Goal: Information Seeking & Learning: Find specific page/section

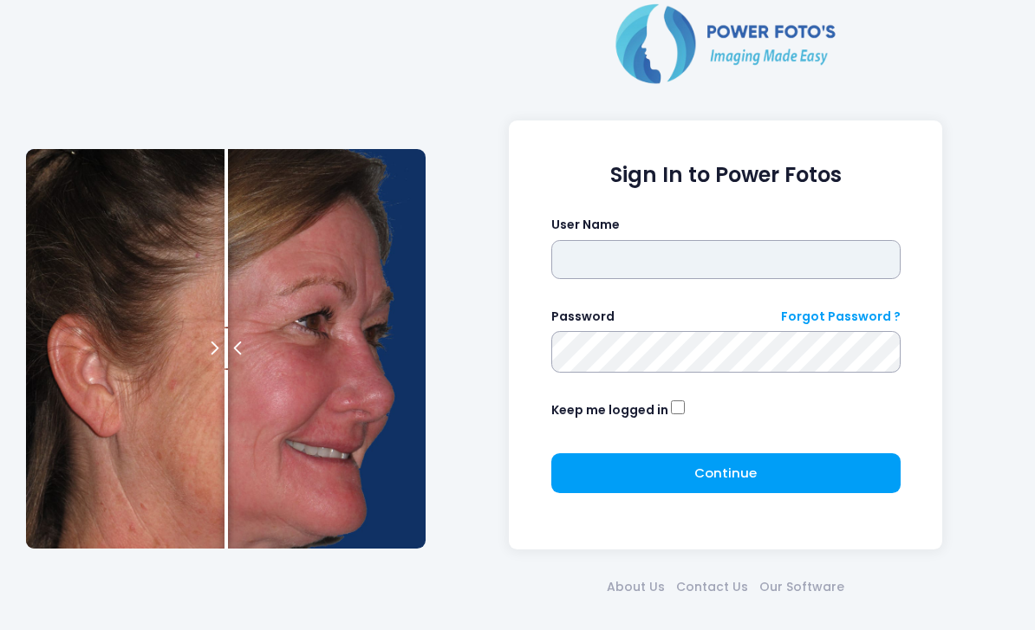
type input "*******"
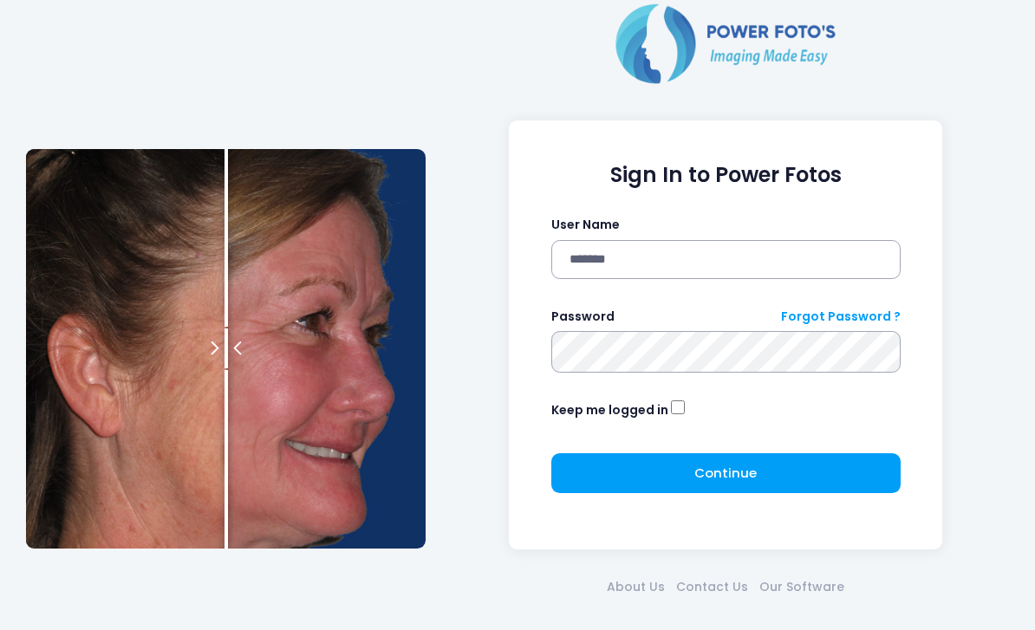
click button "submit" at bounding box center [0, 0] width 0 height 0
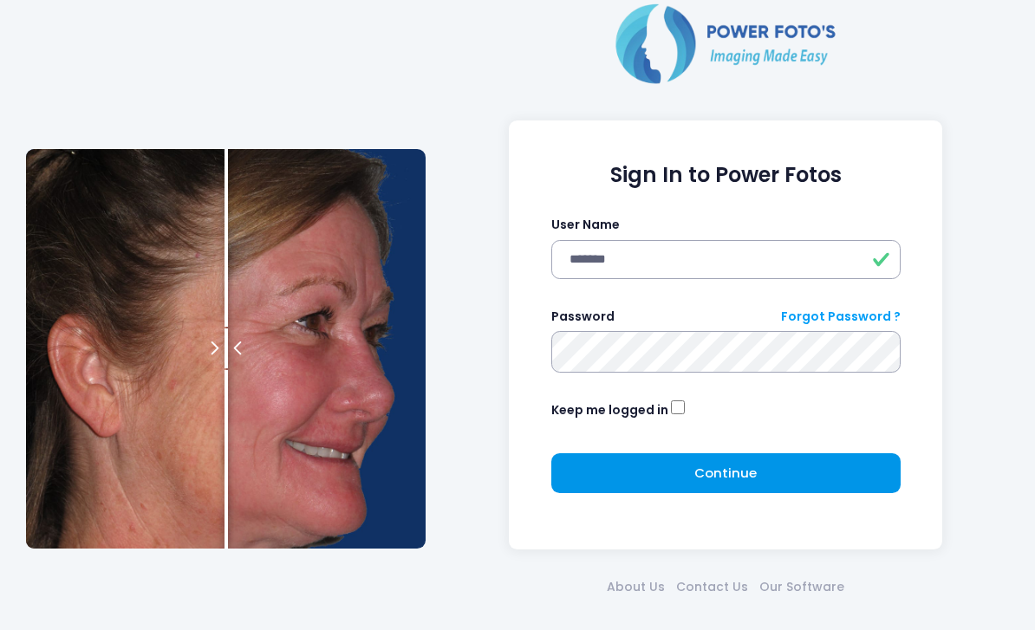
click at [752, 473] on span "Continue" at bounding box center [725, 473] width 62 height 18
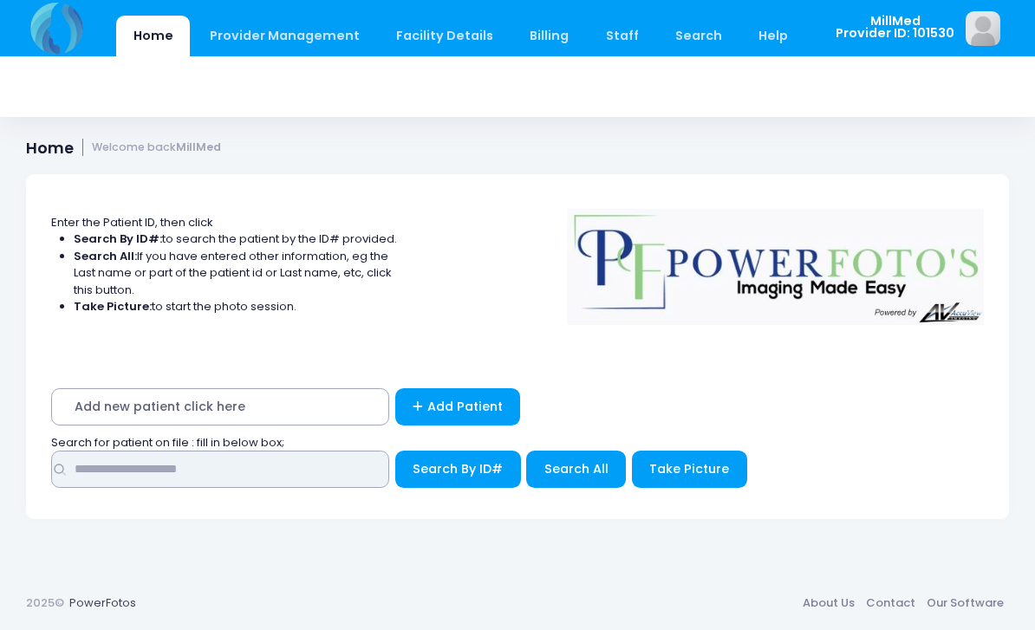
click at [243, 480] on input "text" at bounding box center [220, 469] width 338 height 37
type input "******"
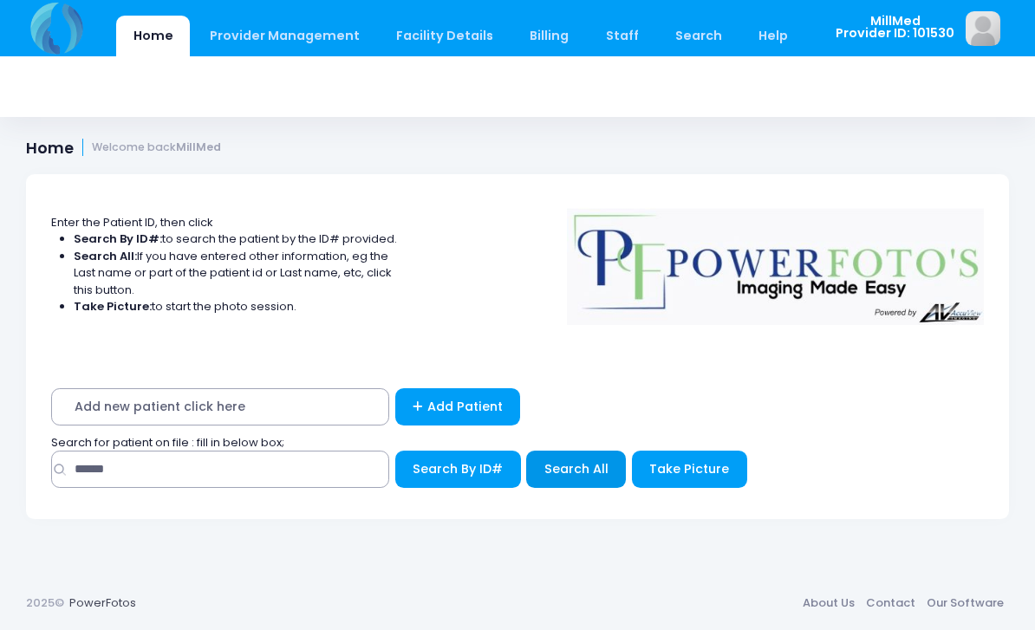
click at [561, 474] on span "Search All" at bounding box center [576, 468] width 64 height 17
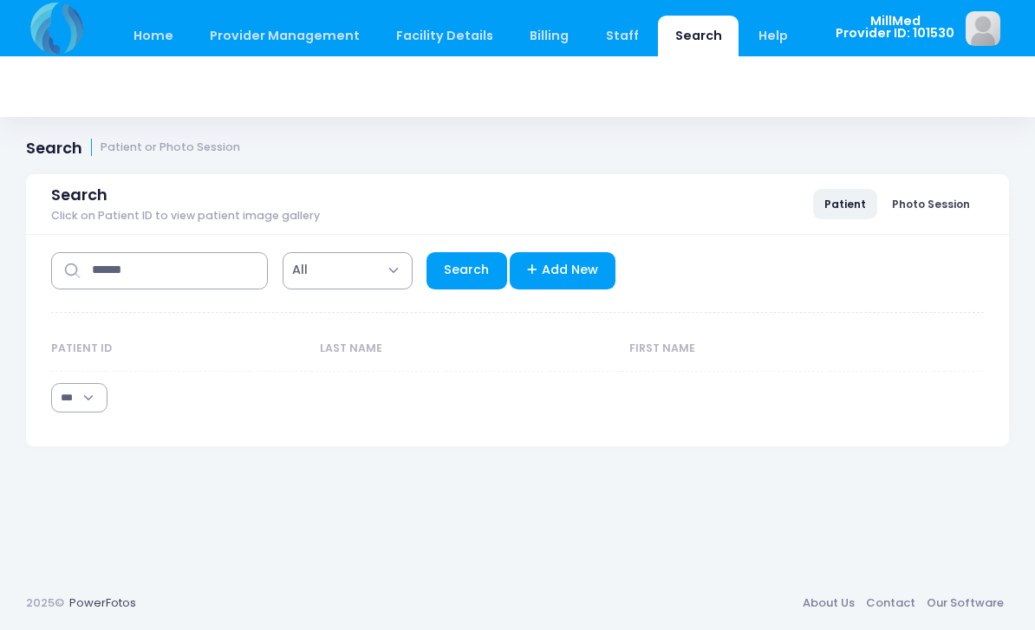
select select "***"
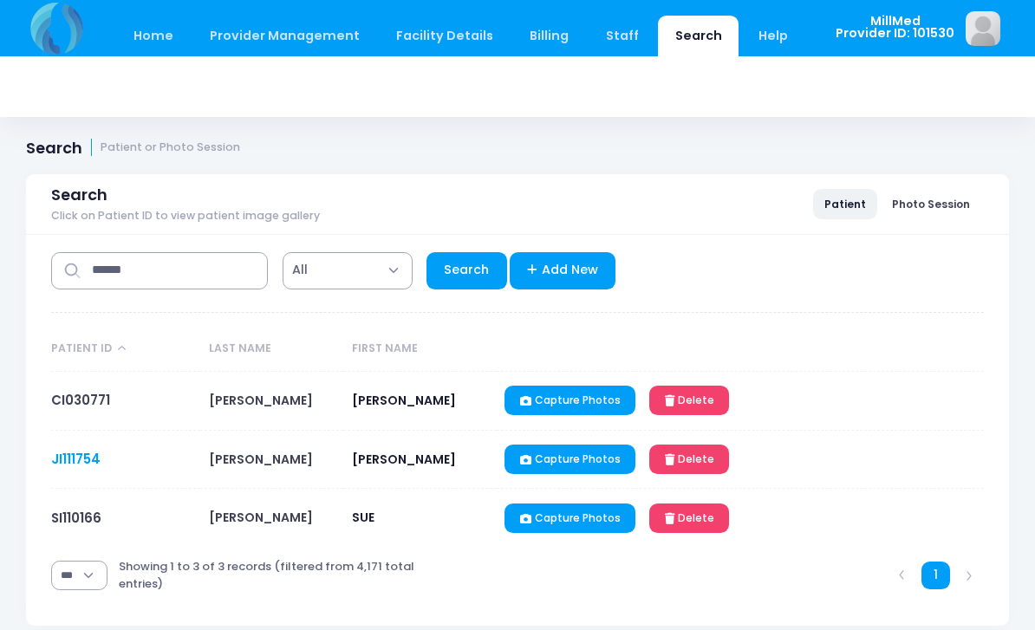
click at [81, 460] on link "JI111754" at bounding box center [75, 459] width 49 height 18
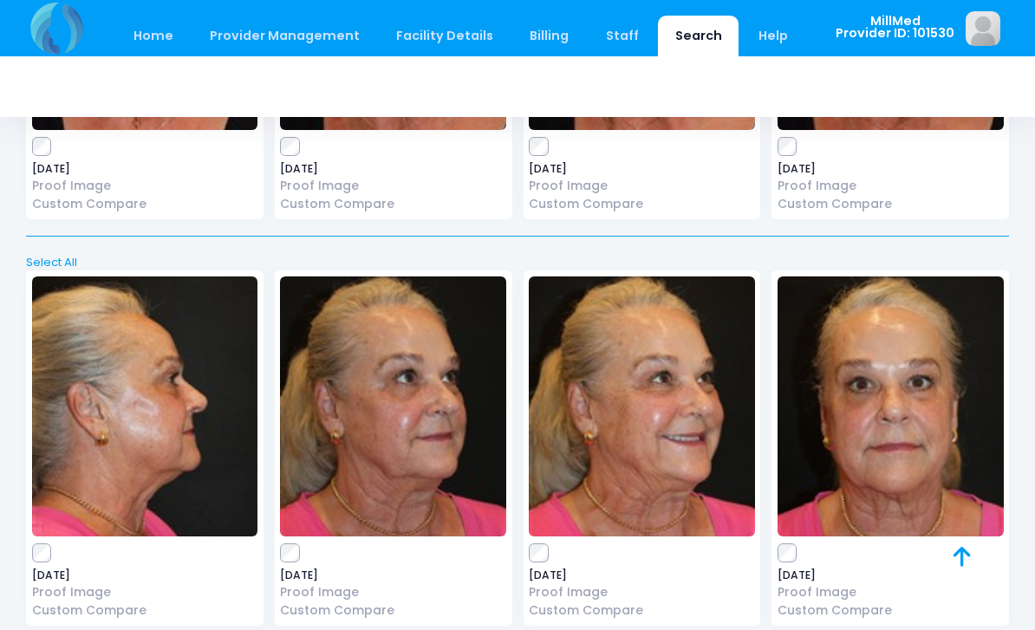
scroll to position [4598, 0]
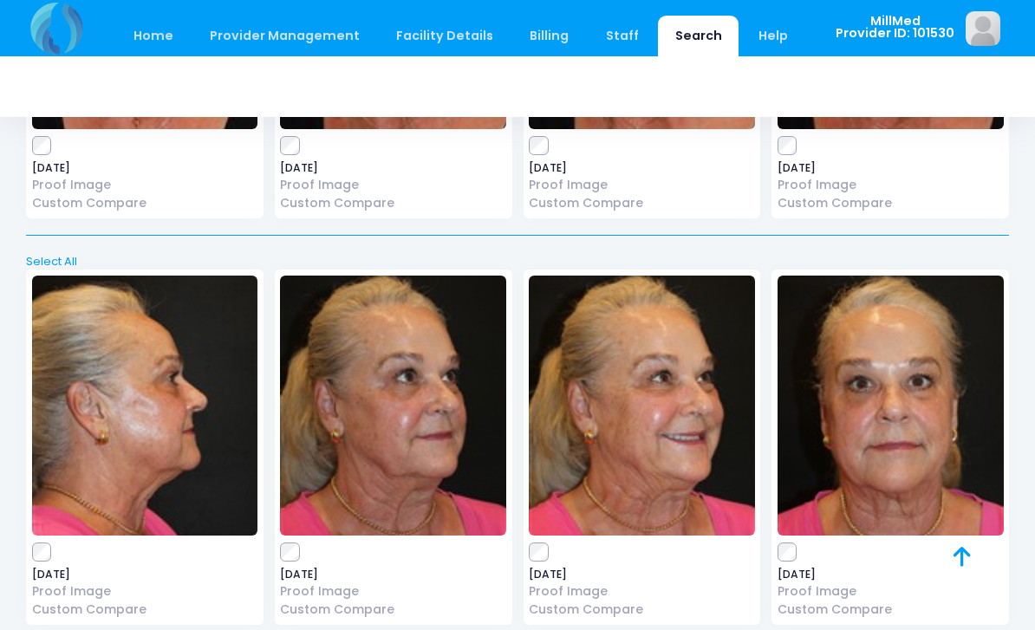
click at [858, 362] on img at bounding box center [890, 406] width 226 height 260
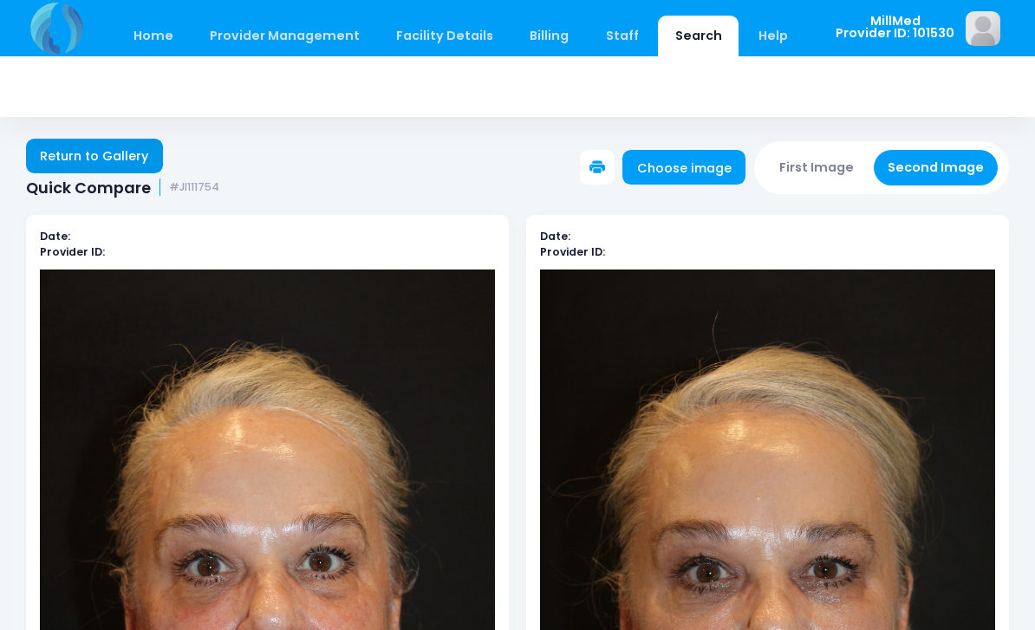
click at [66, 140] on link "Return to Gallery" at bounding box center [94, 156] width 137 height 35
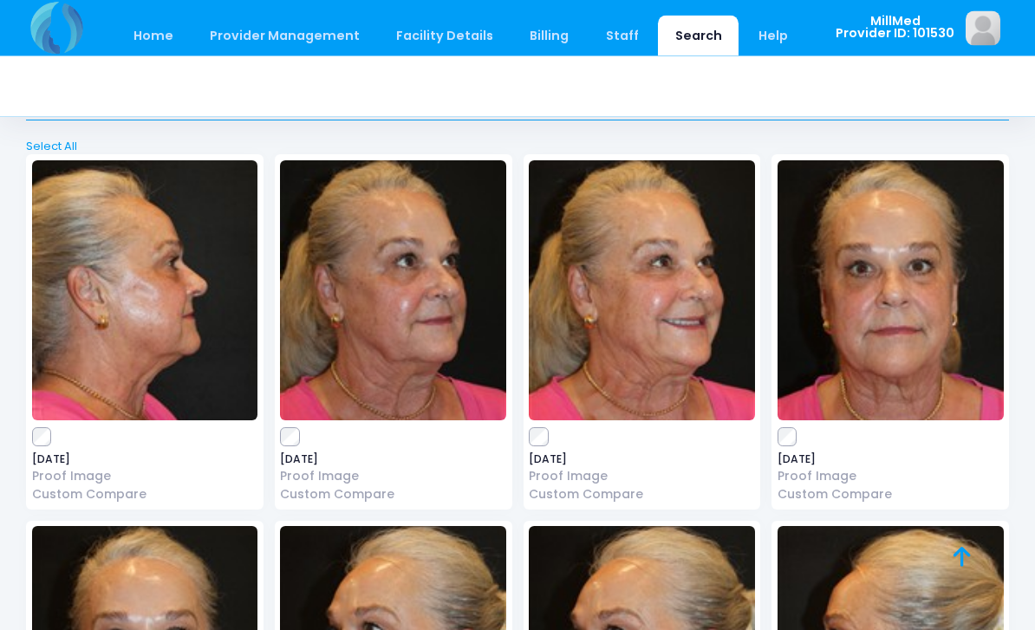
scroll to position [4713, 0]
click at [363, 303] on img at bounding box center [393, 290] width 226 height 260
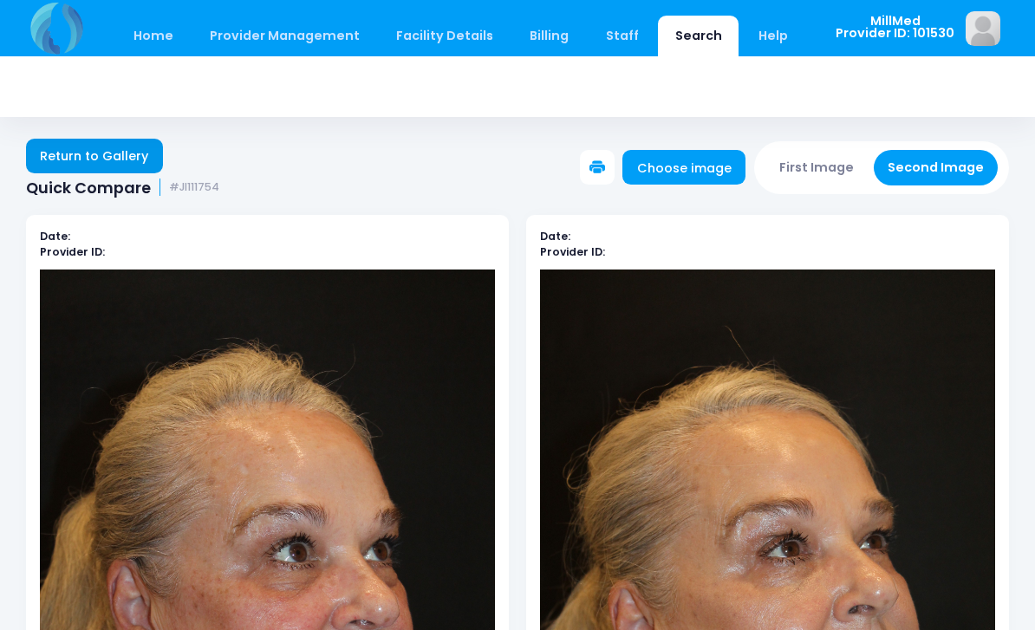
click at [107, 141] on link "Return to Gallery" at bounding box center [94, 156] width 137 height 35
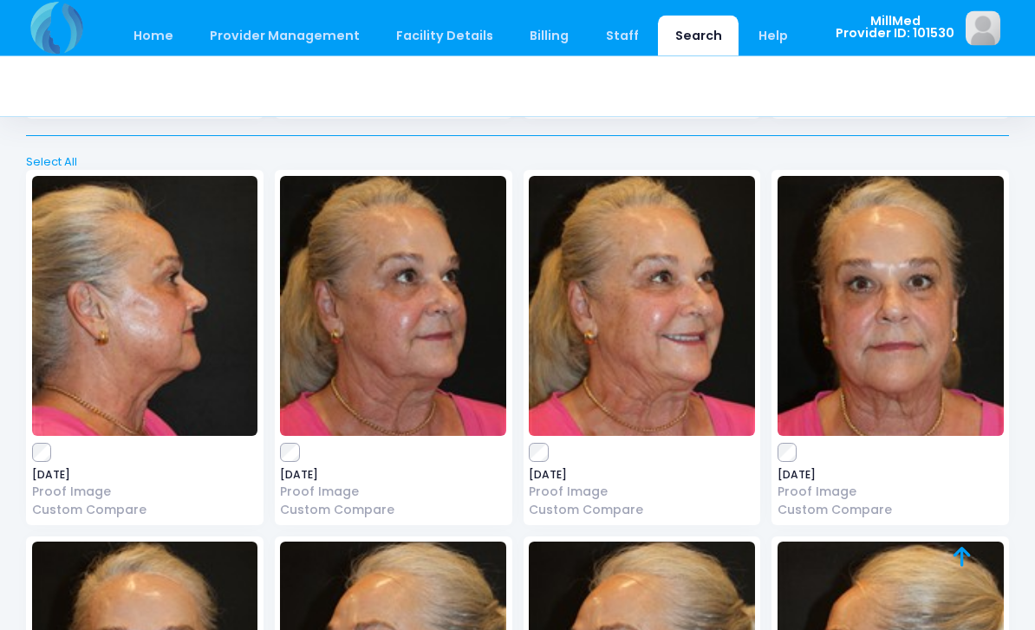
scroll to position [4698, 0]
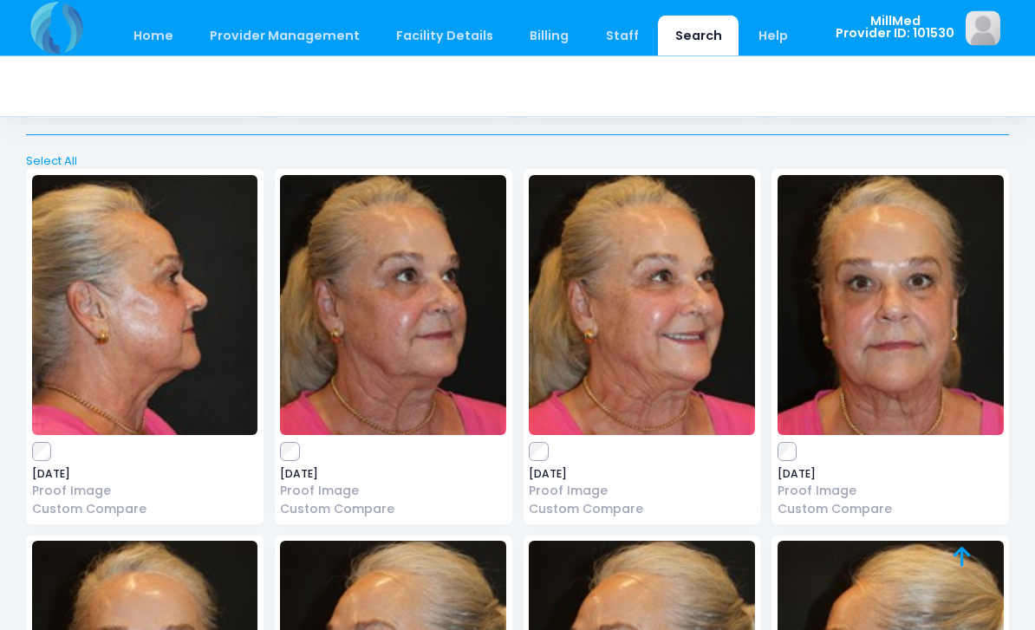
click at [876, 296] on img at bounding box center [890, 306] width 226 height 260
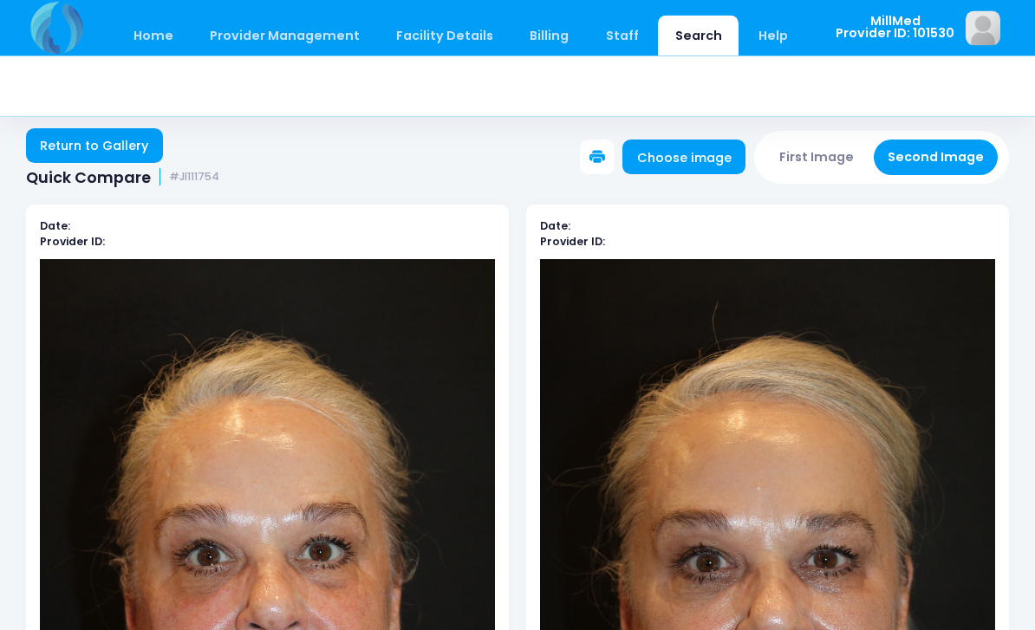
scroll to position [10, 0]
click at [82, 146] on link "Return to Gallery" at bounding box center [94, 145] width 137 height 35
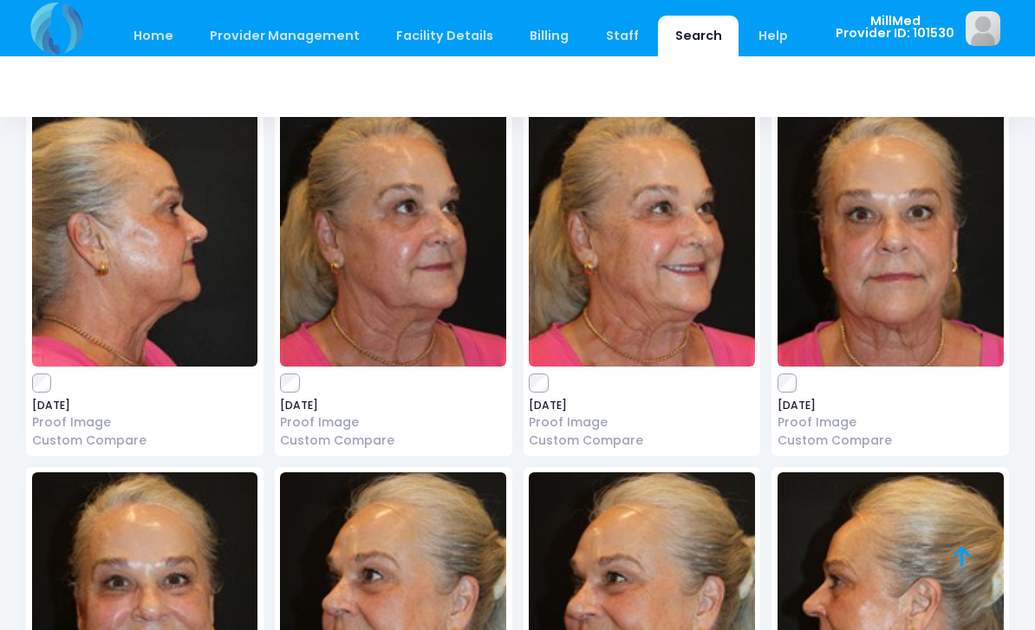
scroll to position [4699, 0]
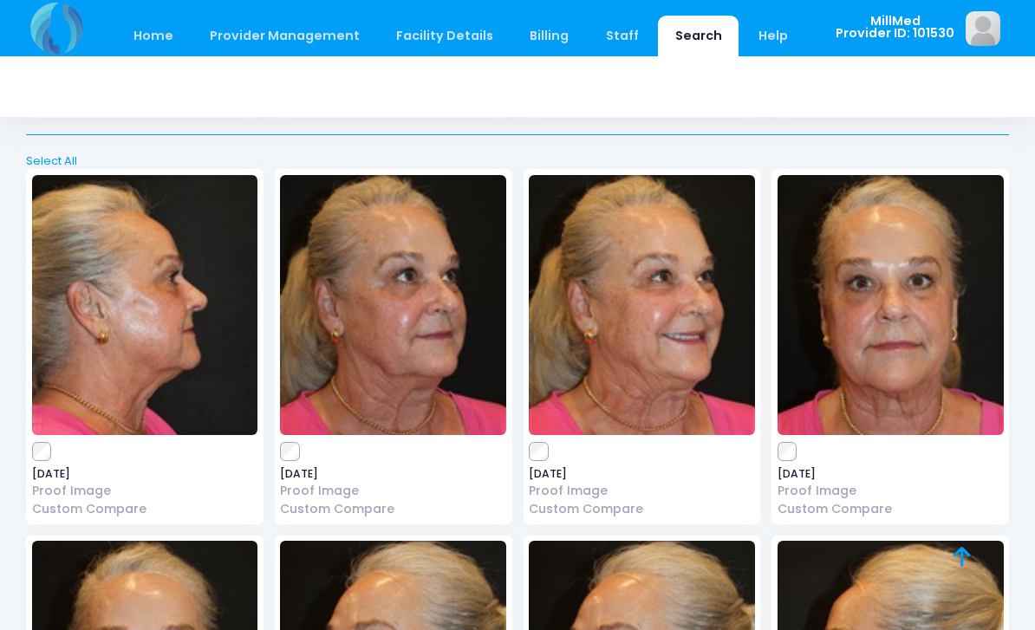
click at [610, 332] on img at bounding box center [642, 305] width 226 height 260
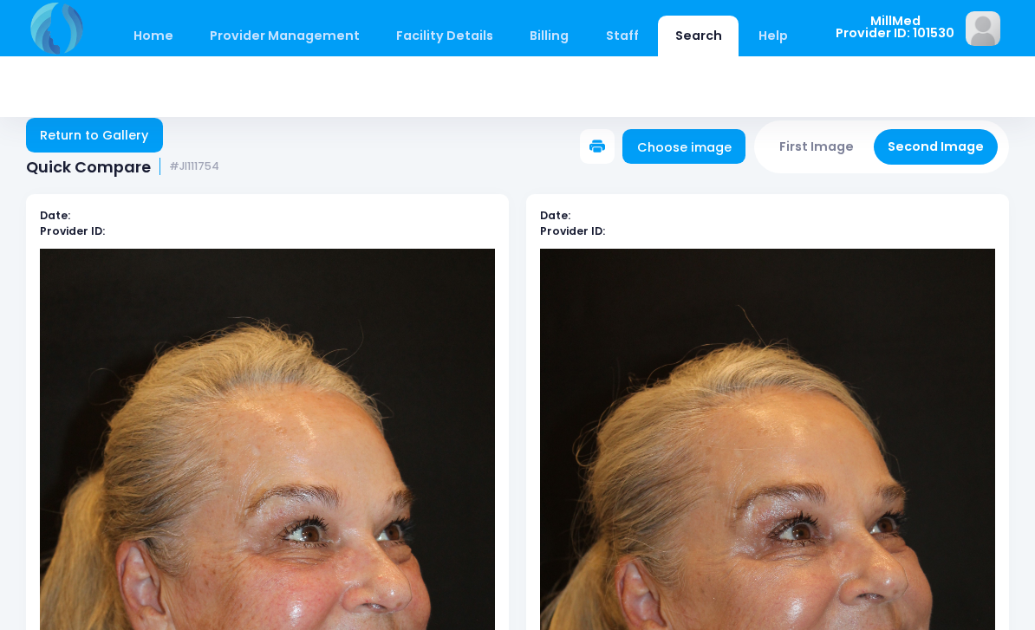
scroll to position [22, 0]
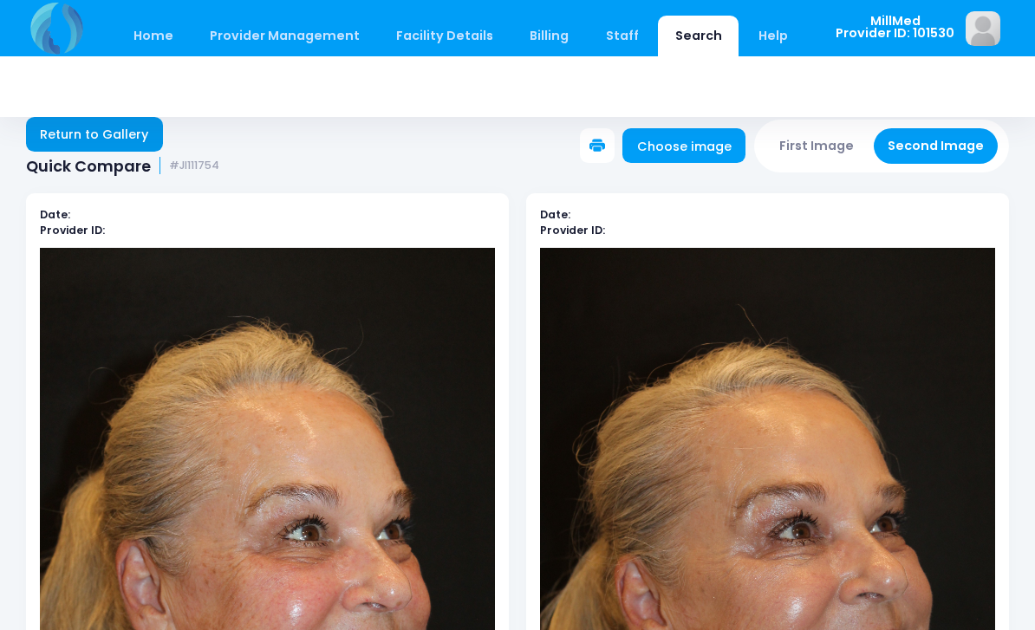
click at [108, 134] on link "Return to Gallery" at bounding box center [94, 134] width 137 height 35
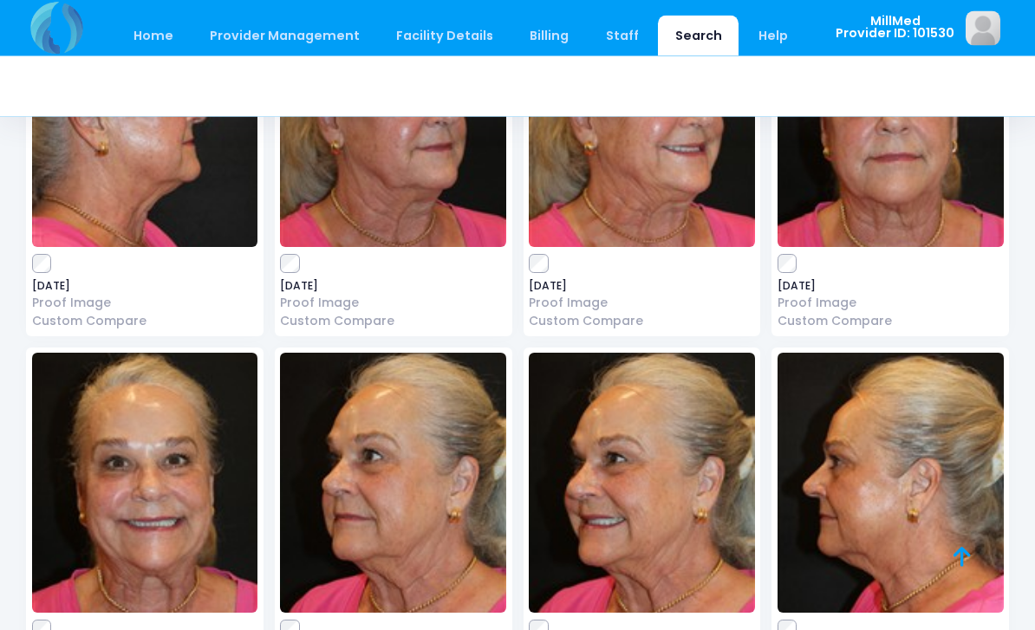
scroll to position [4929, 0]
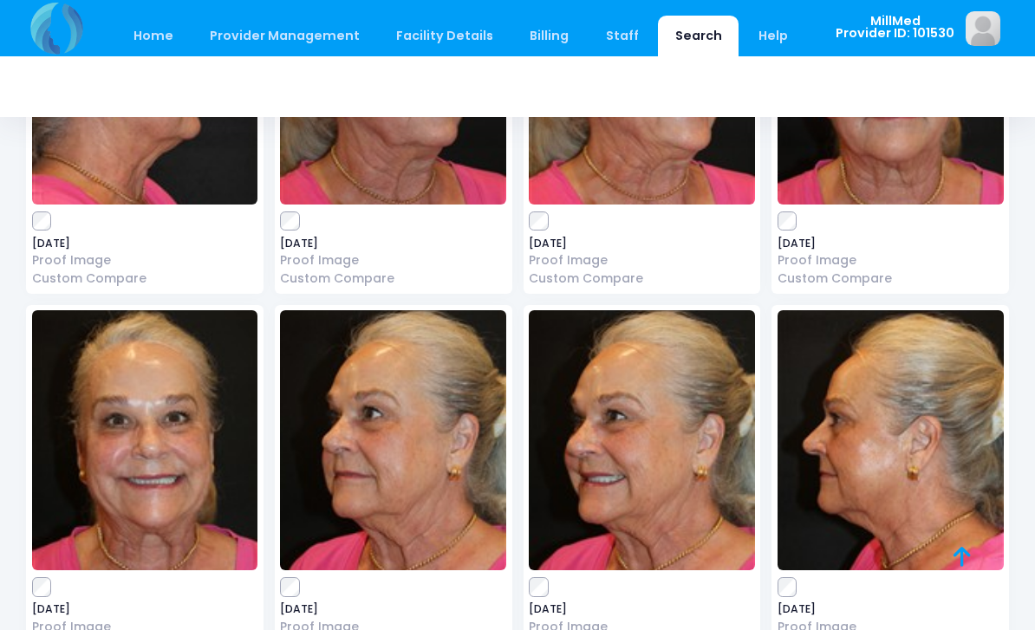
click at [381, 422] on img at bounding box center [393, 440] width 226 height 260
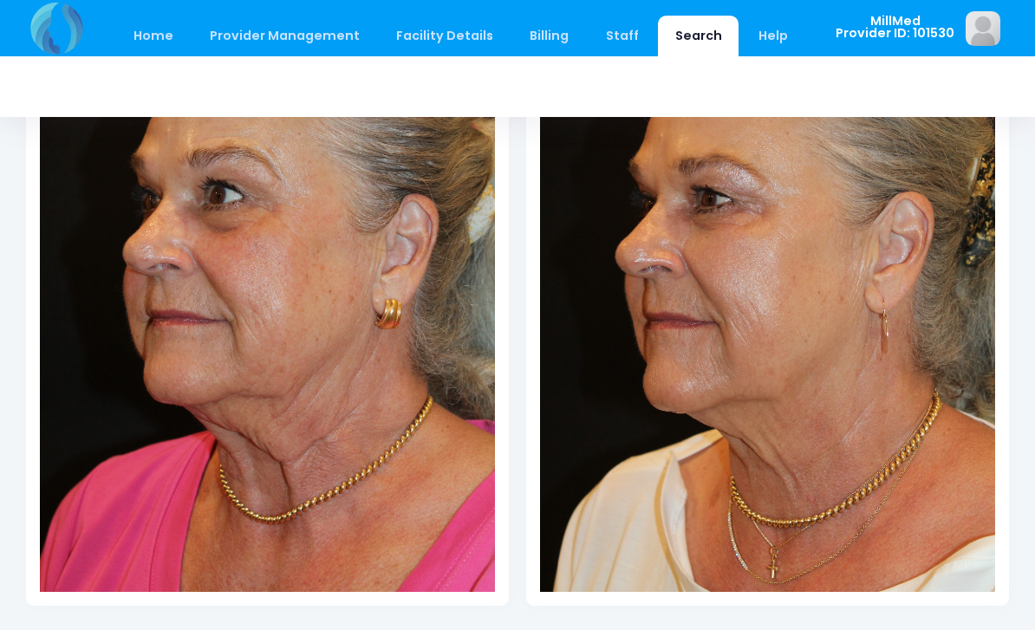
scroll to position [367, 0]
